Goal: Task Accomplishment & Management: Manage account settings

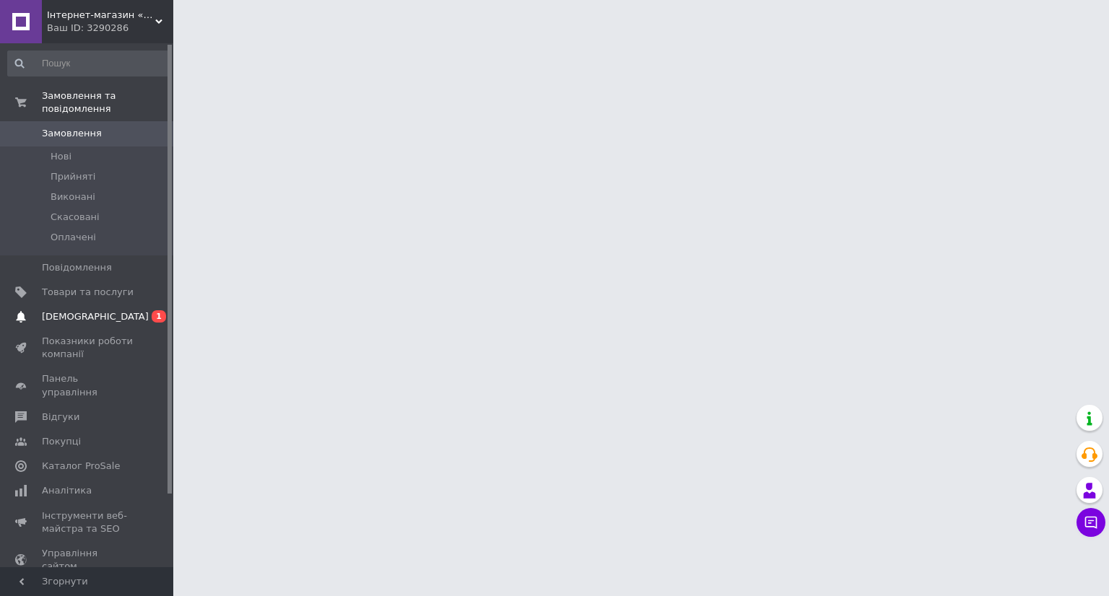
click at [90, 310] on span "[DEMOGRAPHIC_DATA]" at bounding box center [95, 316] width 107 height 13
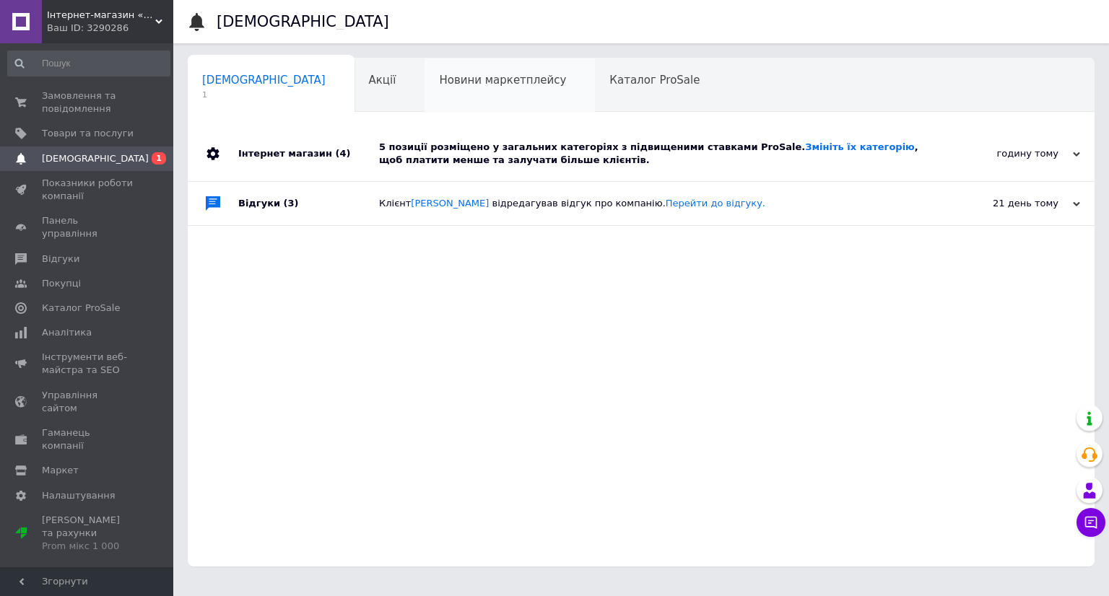
click at [439, 84] on span "Новини маркетплейсу" at bounding box center [502, 80] width 127 height 13
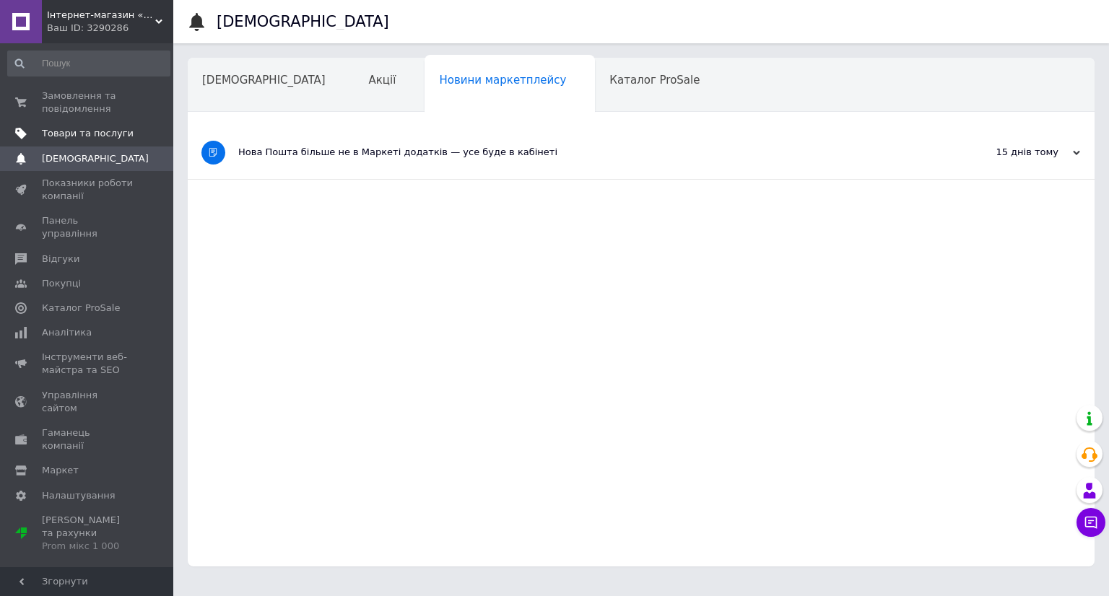
click at [64, 137] on span "Товари та послуги" at bounding box center [88, 133] width 92 height 13
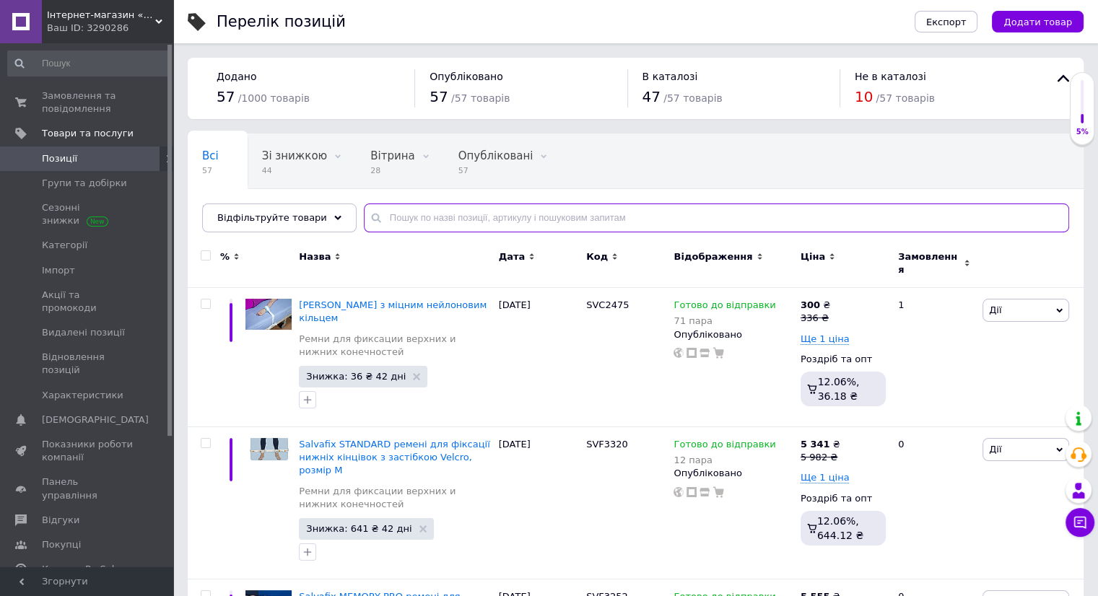
click at [382, 214] on input "text" at bounding box center [716, 218] width 705 height 29
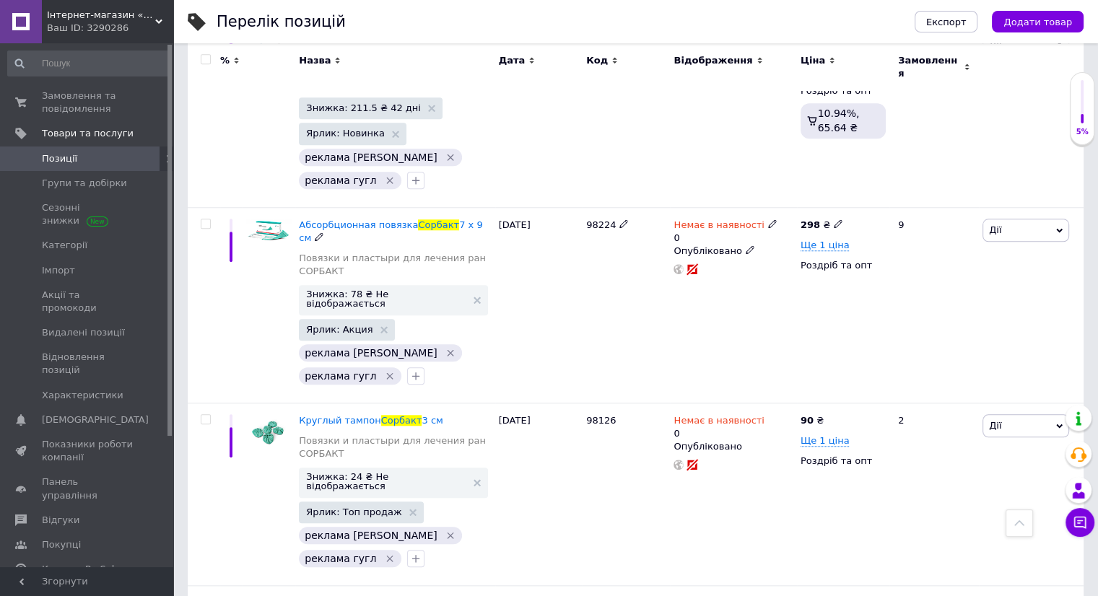
scroll to position [1430, 0]
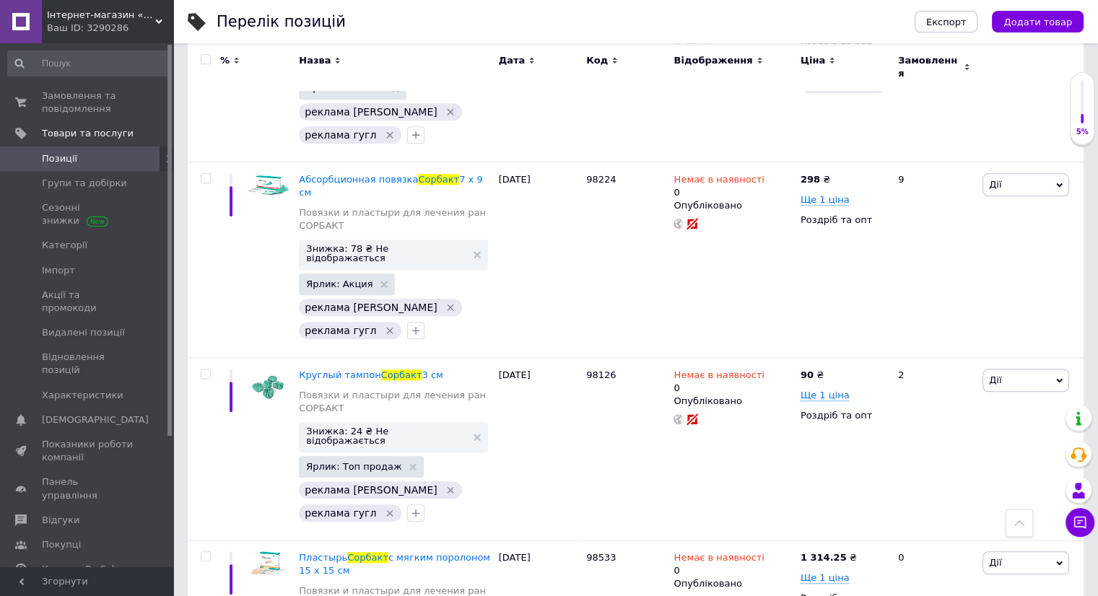
type input "сорбакт"
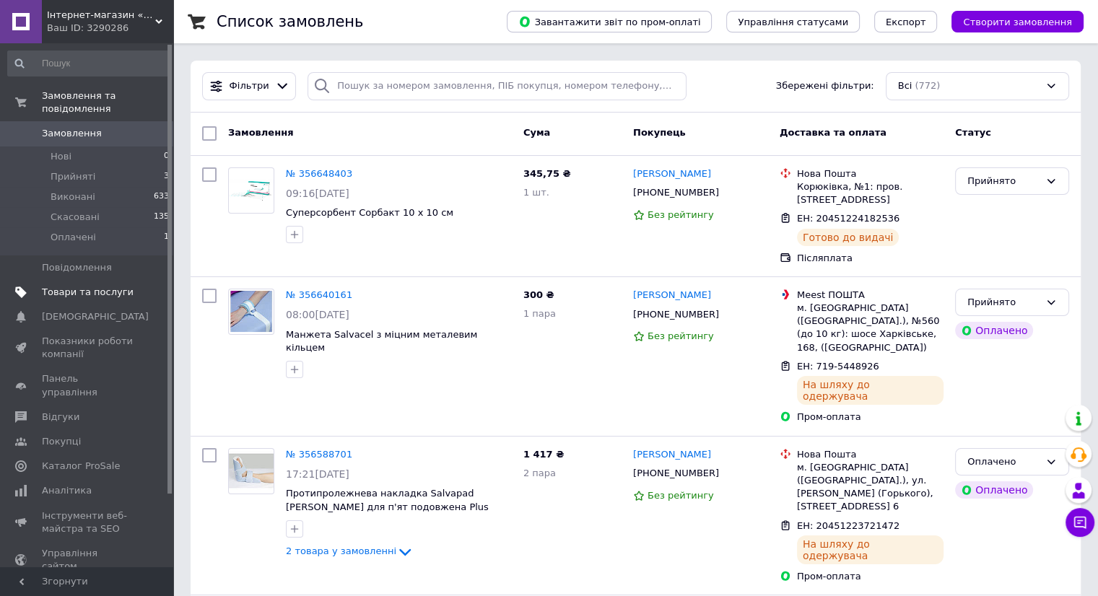
click at [63, 286] on span "Товари та послуги" at bounding box center [88, 292] width 92 height 13
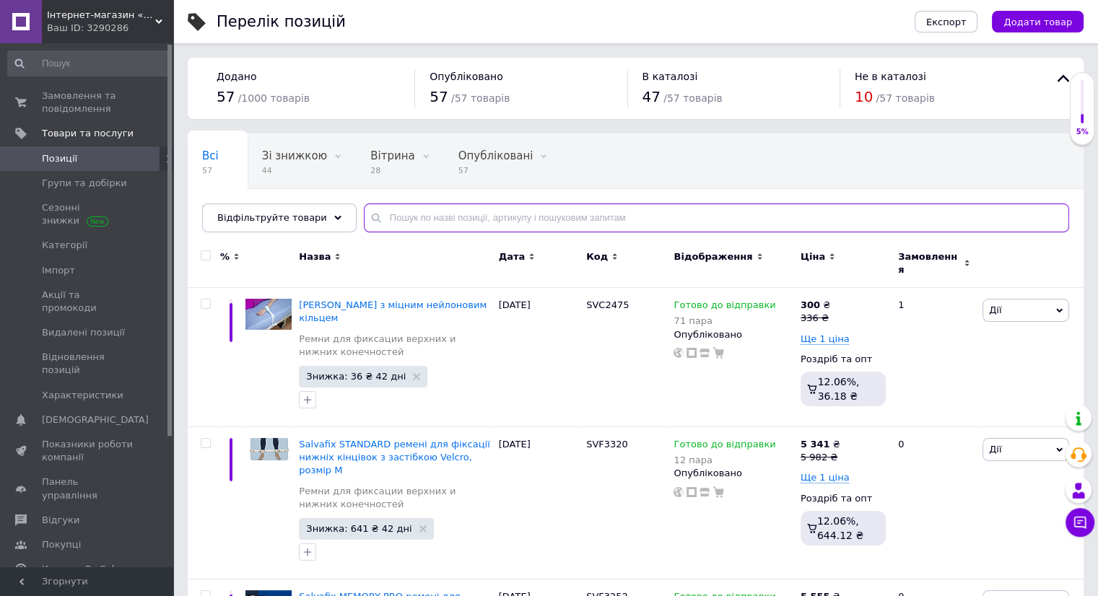
click at [494, 223] on input "text" at bounding box center [716, 218] width 705 height 29
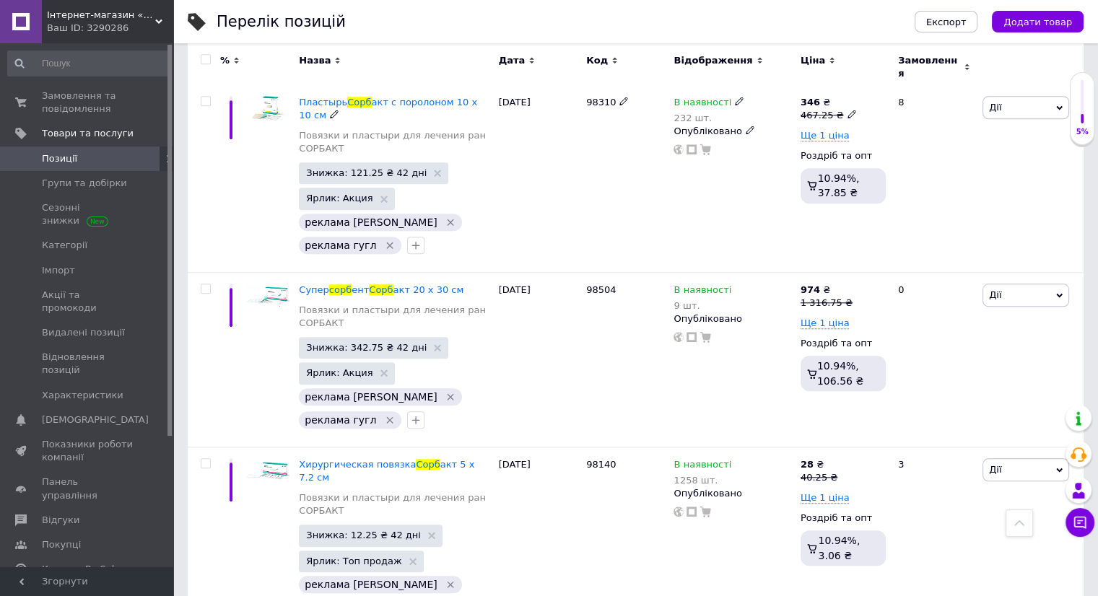
scroll to position [1372, 0]
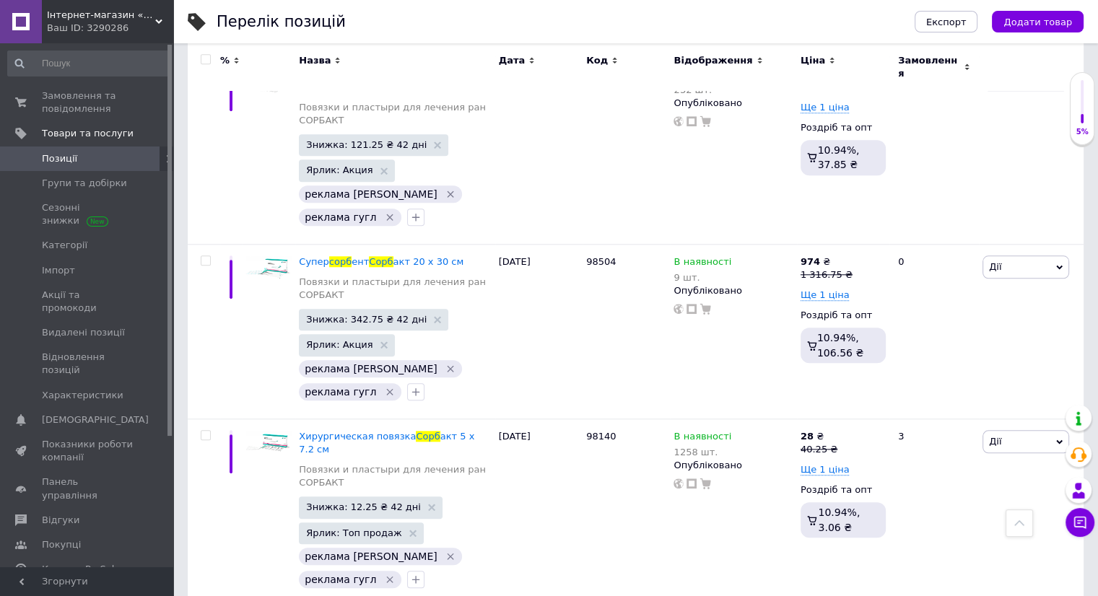
type input "сорб"
